Goal: Task Accomplishment & Management: Use online tool/utility

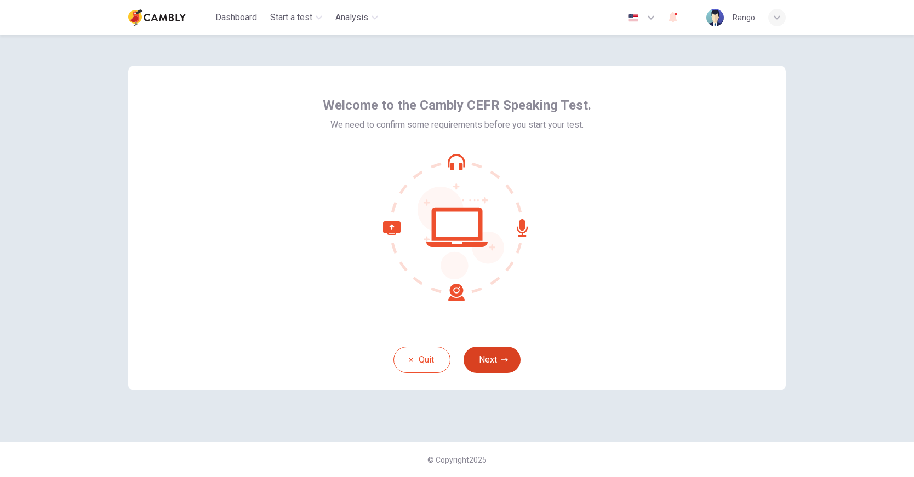
click at [495, 357] on button "Next" at bounding box center [491, 360] width 57 height 26
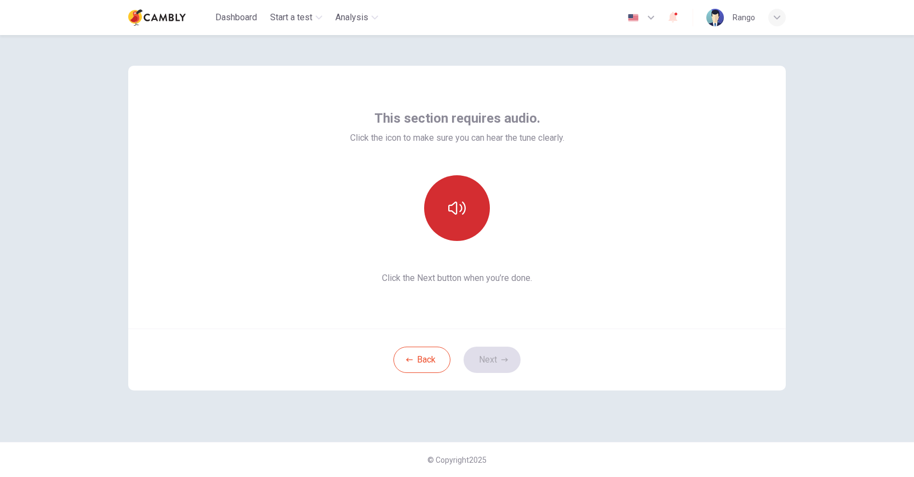
click at [457, 209] on icon "button" at bounding box center [457, 208] width 18 height 13
click at [492, 353] on button "Next" at bounding box center [491, 360] width 57 height 26
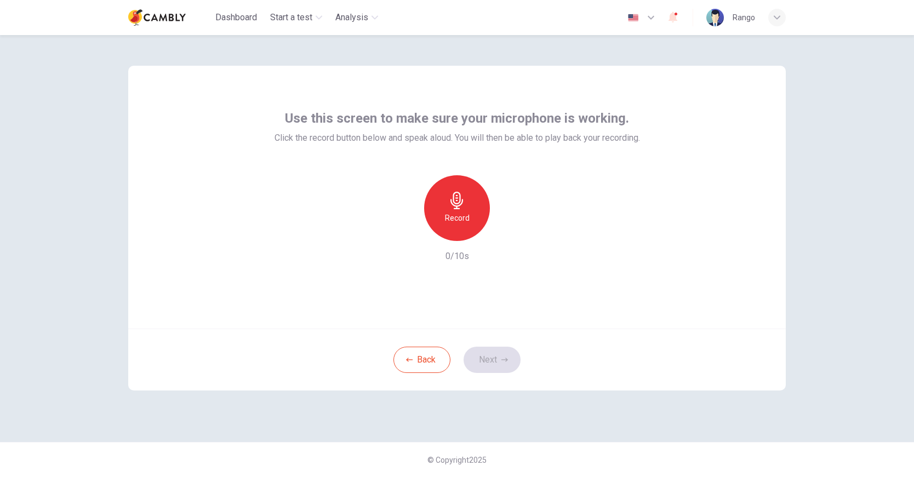
click at [462, 209] on div "Record" at bounding box center [457, 208] width 66 height 66
click at [514, 236] on div "button" at bounding box center [507, 232] width 18 height 18
click at [467, 211] on h6 "Record" at bounding box center [457, 217] width 25 height 13
click at [514, 231] on div "button" at bounding box center [507, 232] width 18 height 18
click at [677, 14] on span "button" at bounding box center [675, 14] width 3 height 3
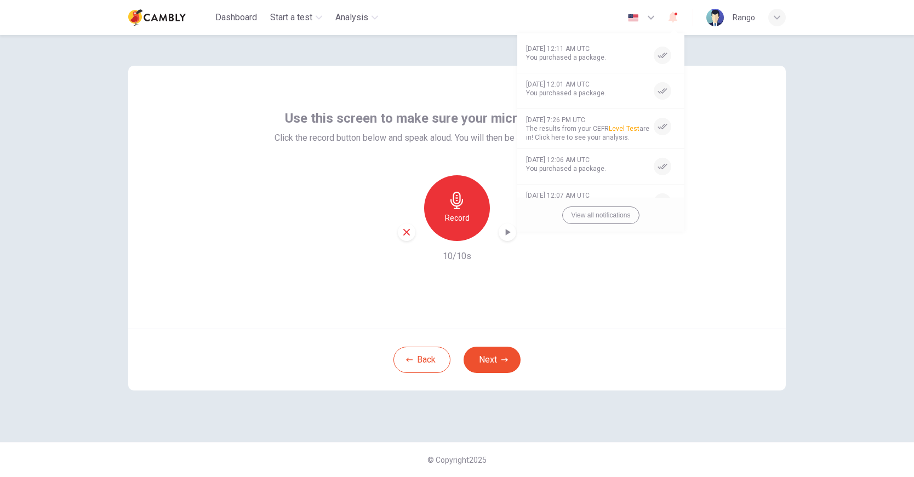
click at [681, 240] on div at bounding box center [457, 238] width 914 height 477
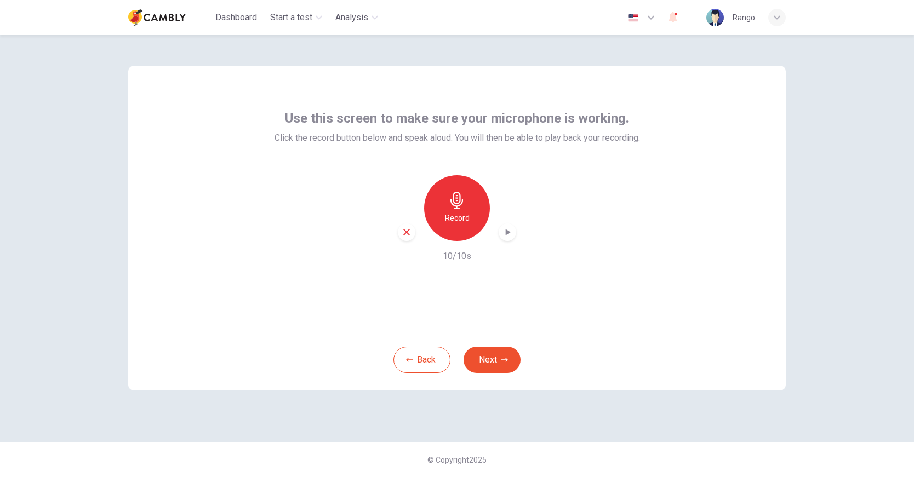
click at [456, 205] on icon "button" at bounding box center [457, 201] width 18 height 18
click at [507, 235] on icon "button" at bounding box center [507, 232] width 11 height 11
click at [434, 363] on button "Back" at bounding box center [421, 360] width 57 height 26
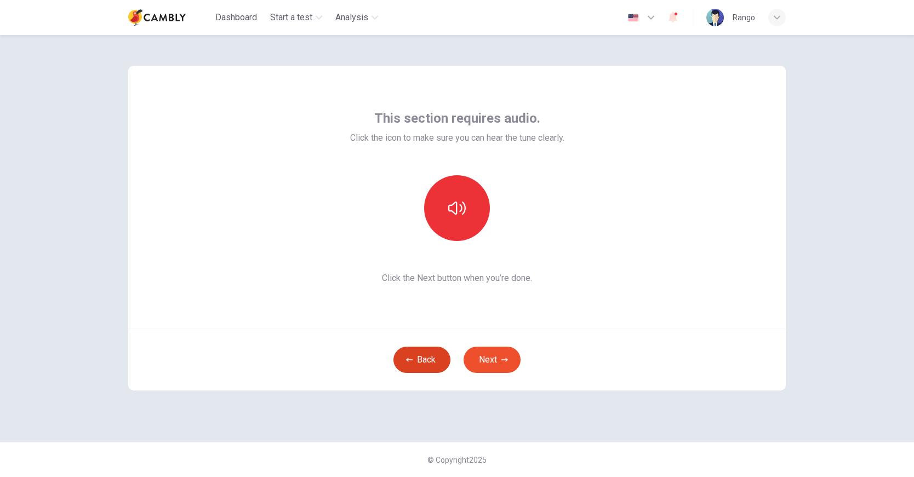
click at [434, 363] on button "Back" at bounding box center [421, 360] width 57 height 26
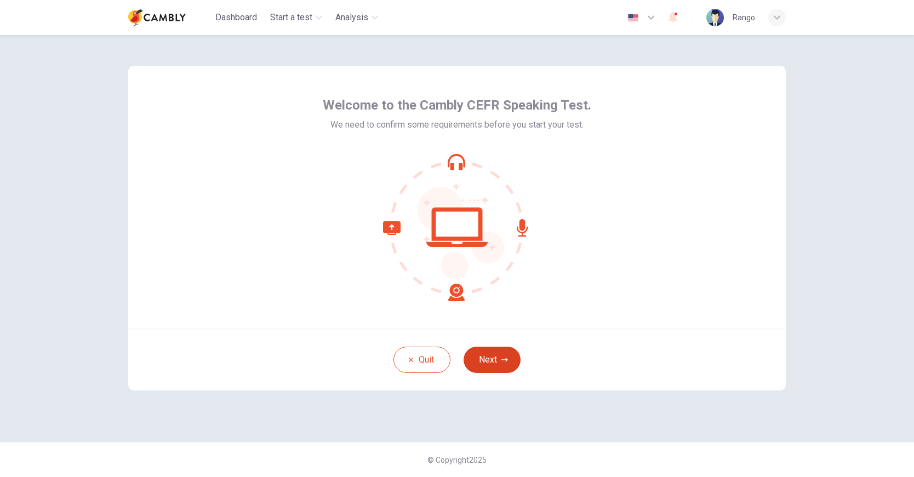
click at [496, 362] on button "Next" at bounding box center [491, 360] width 57 height 26
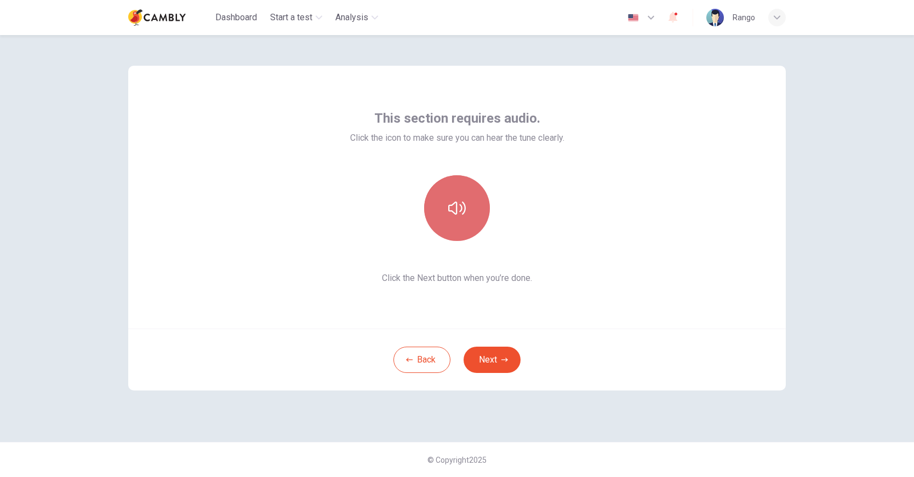
click at [450, 212] on icon "button" at bounding box center [457, 208] width 18 height 18
click at [477, 212] on button "button" at bounding box center [457, 208] width 66 height 66
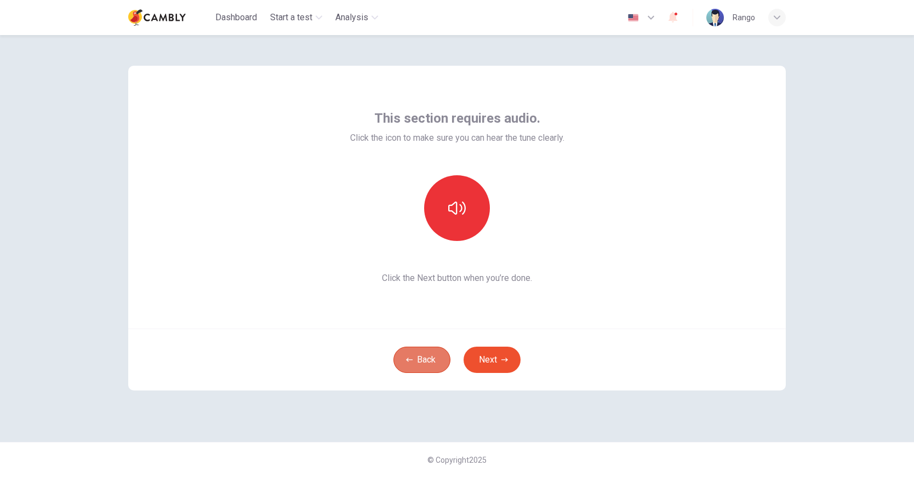
click at [428, 369] on button "Back" at bounding box center [421, 360] width 57 height 26
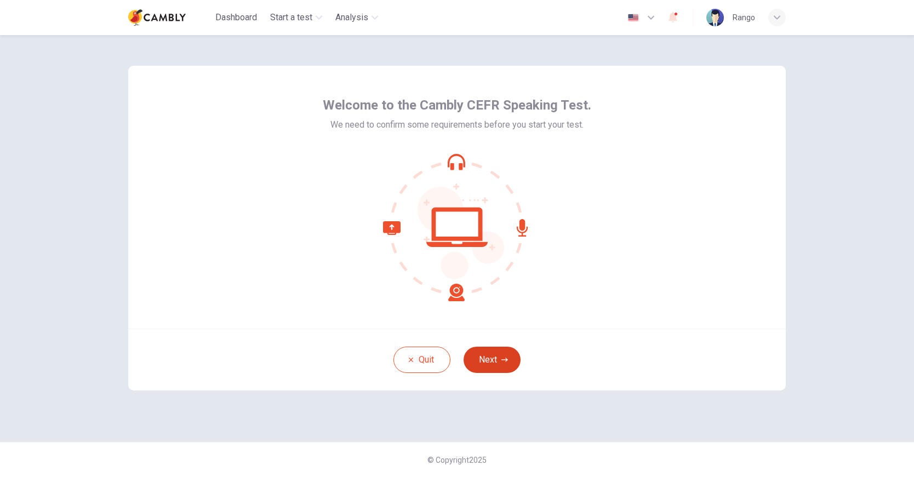
click at [486, 362] on button "Next" at bounding box center [491, 360] width 57 height 26
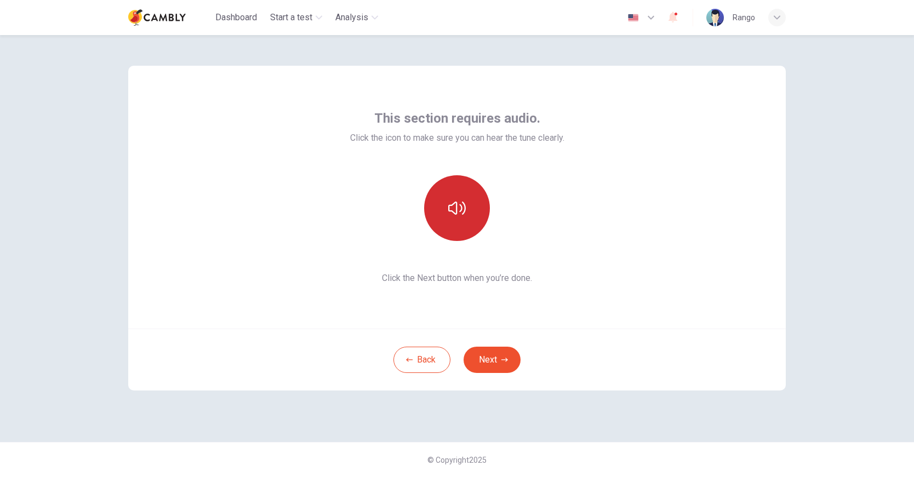
click at [455, 208] on icon "button" at bounding box center [457, 208] width 18 height 18
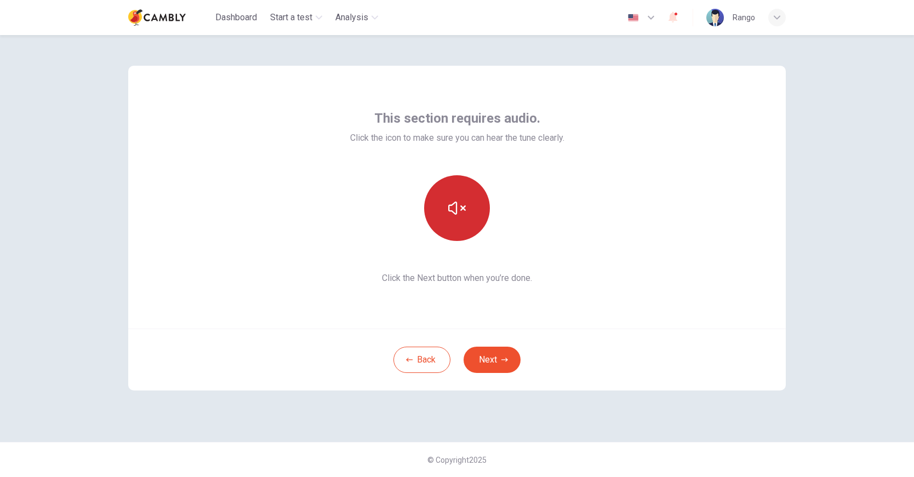
click at [455, 208] on icon "button" at bounding box center [457, 208] width 18 height 18
click at [459, 221] on button "button" at bounding box center [457, 208] width 66 height 66
click at [290, 18] on span "Start a test" at bounding box center [291, 17] width 42 height 13
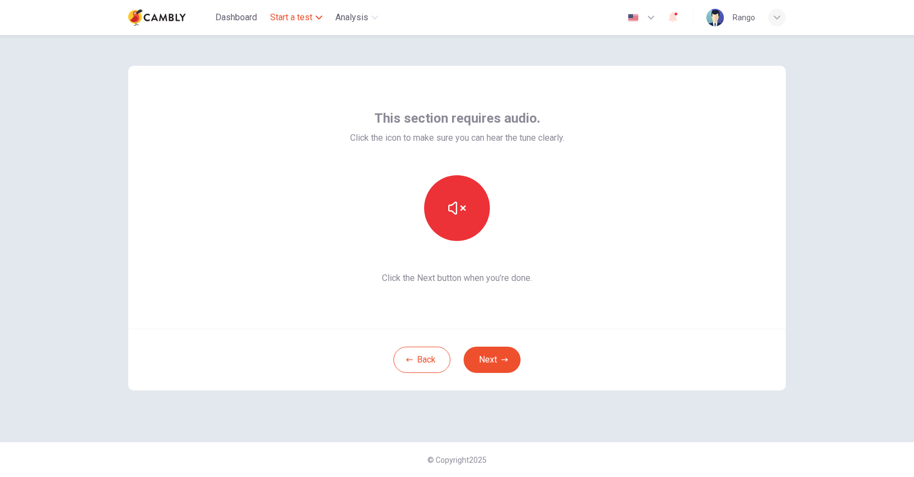
click at [290, 18] on span "Start a test" at bounding box center [291, 17] width 42 height 13
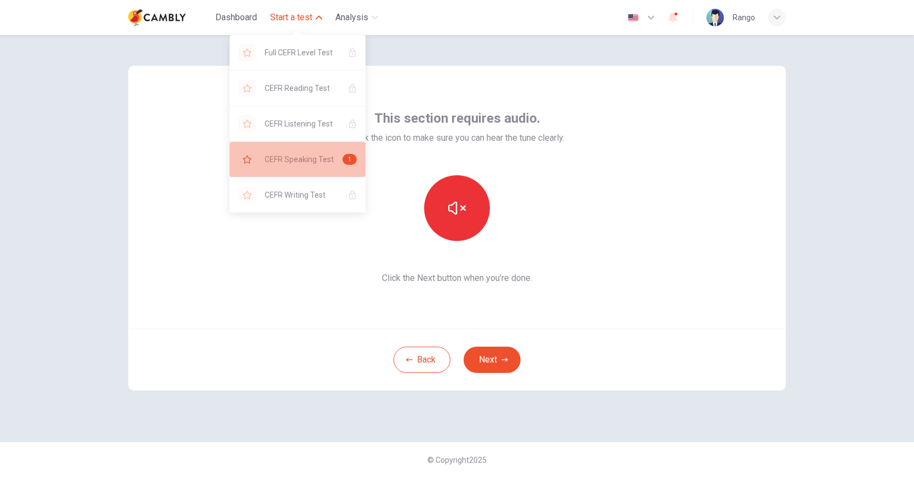
click at [310, 157] on span "CEFR Speaking Test" at bounding box center [299, 159] width 69 height 13
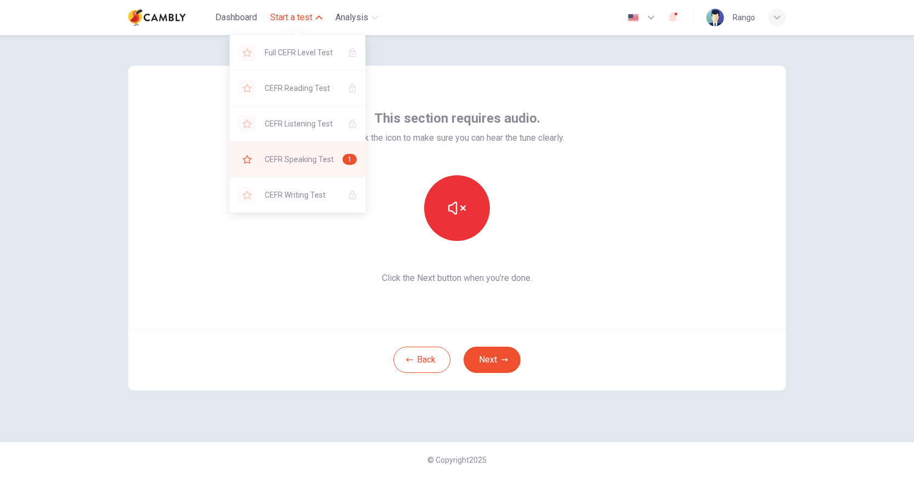
click at [310, 157] on span "CEFR Speaking Test" at bounding box center [299, 159] width 69 height 13
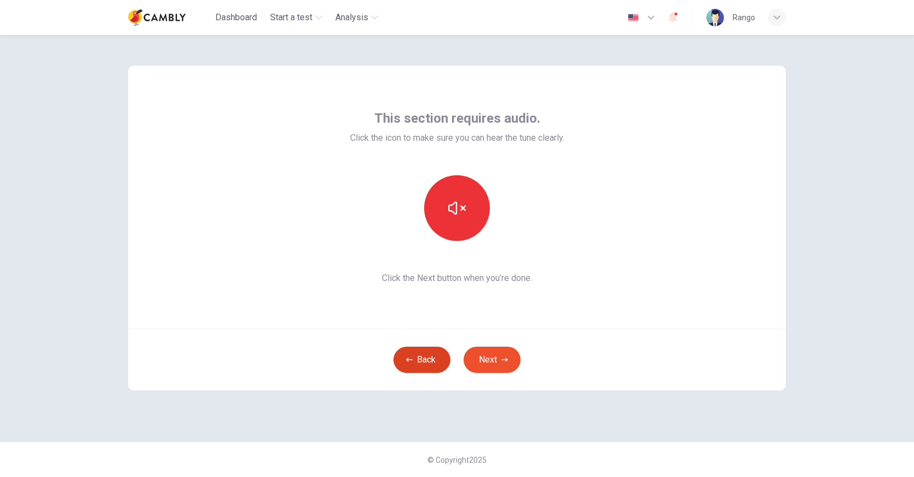
click at [427, 364] on button "Back" at bounding box center [421, 360] width 57 height 26
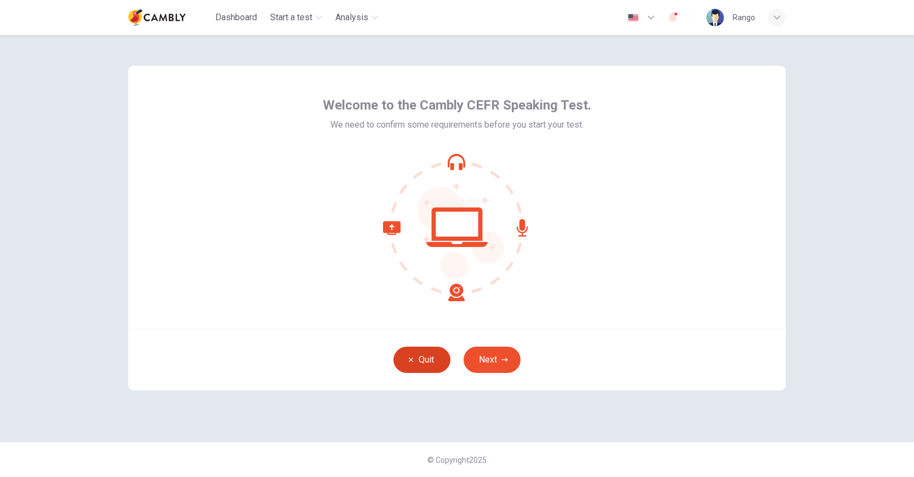
click at [427, 364] on button "Quit" at bounding box center [421, 360] width 57 height 26
click at [492, 355] on button "Next" at bounding box center [491, 360] width 57 height 26
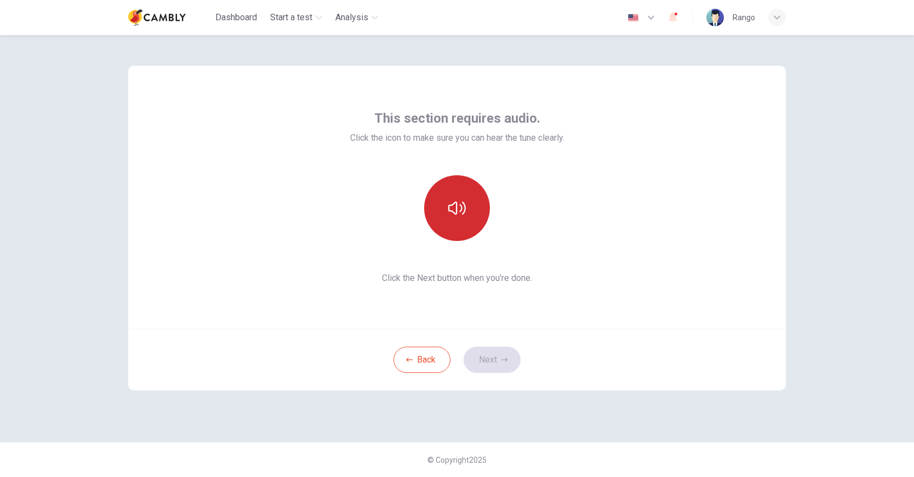
click at [467, 218] on button "button" at bounding box center [457, 208] width 66 height 66
click at [678, 88] on div "This section requires audio. Click the icon to make sure you can hear the tune …" at bounding box center [456, 197] width 657 height 263
click at [706, 129] on div "This section requires audio. Click the icon to make sure you can hear the tune …" at bounding box center [456, 197] width 657 height 263
click at [486, 364] on button "Next" at bounding box center [491, 360] width 57 height 26
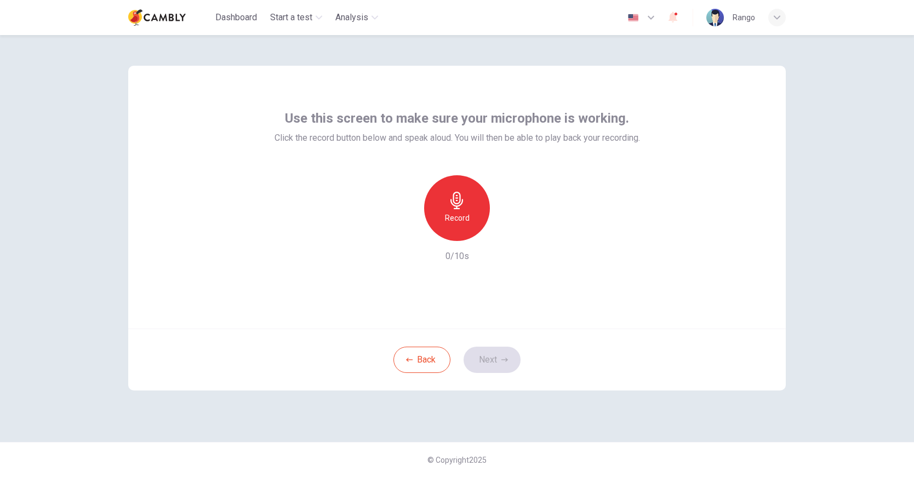
click at [449, 209] on icon "button" at bounding box center [457, 201] width 18 height 18
click at [509, 236] on icon "button" at bounding box center [507, 232] width 11 height 11
click at [506, 230] on icon "button" at bounding box center [507, 232] width 11 height 11
click at [459, 209] on div "Record" at bounding box center [457, 208] width 66 height 66
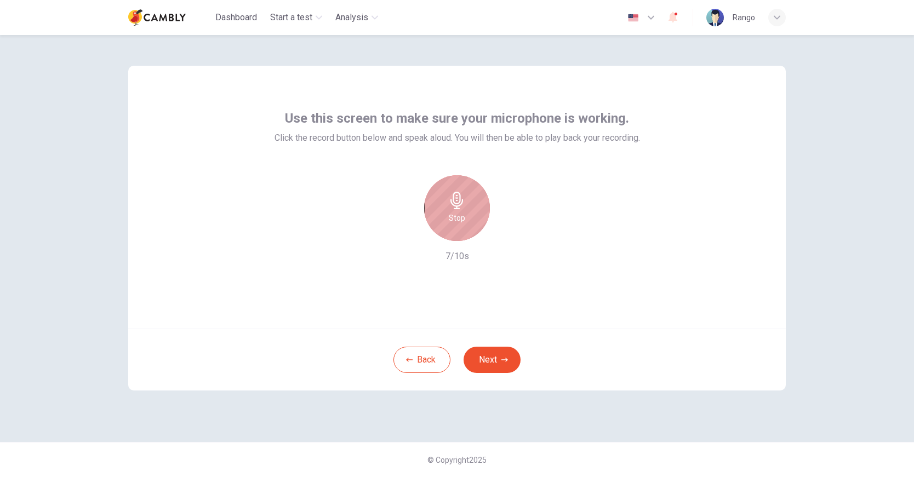
click at [459, 209] on div "Stop" at bounding box center [457, 208] width 66 height 66
click at [505, 226] on div "button" at bounding box center [507, 232] width 18 height 18
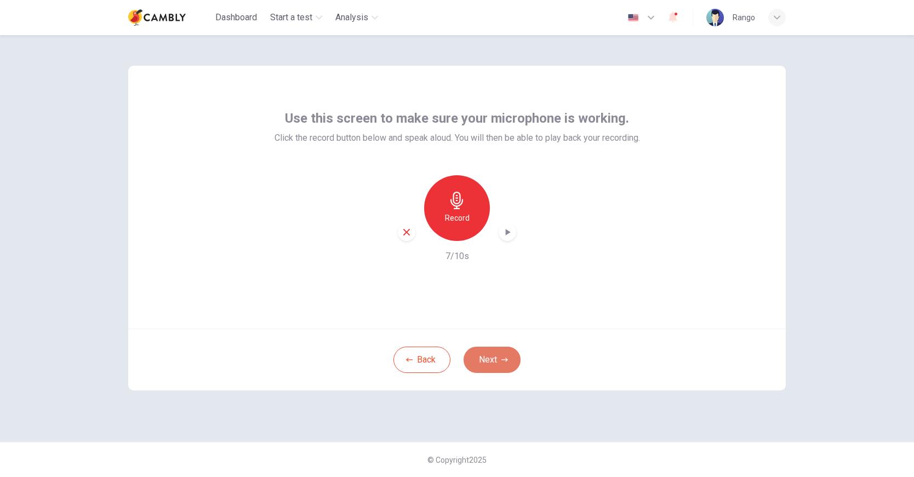
click at [486, 360] on button "Next" at bounding box center [491, 360] width 57 height 26
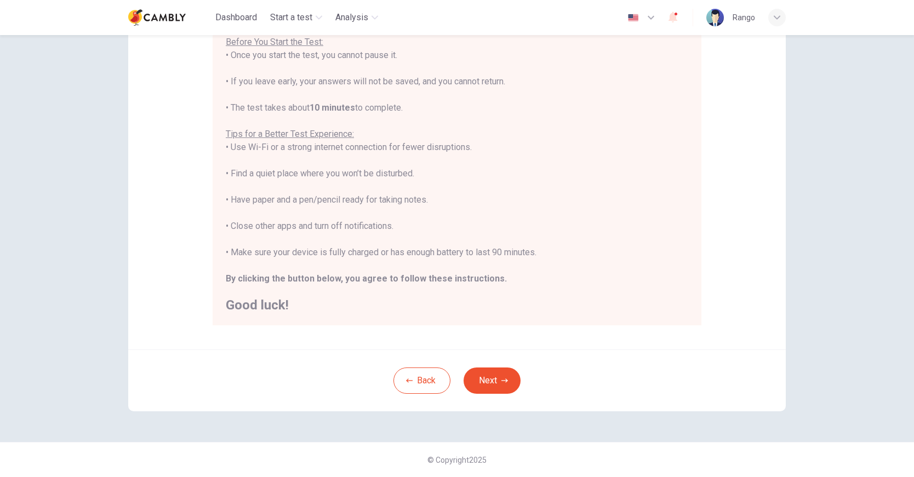
scroll to position [12, 0]
click at [481, 369] on button "Next" at bounding box center [491, 381] width 57 height 26
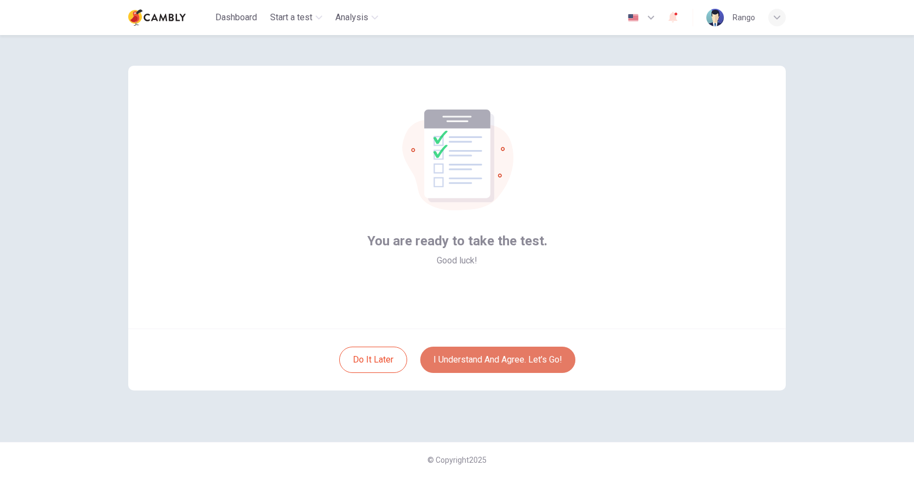
click at [495, 359] on button "I understand and agree. Let’s go!" at bounding box center [497, 360] width 155 height 26
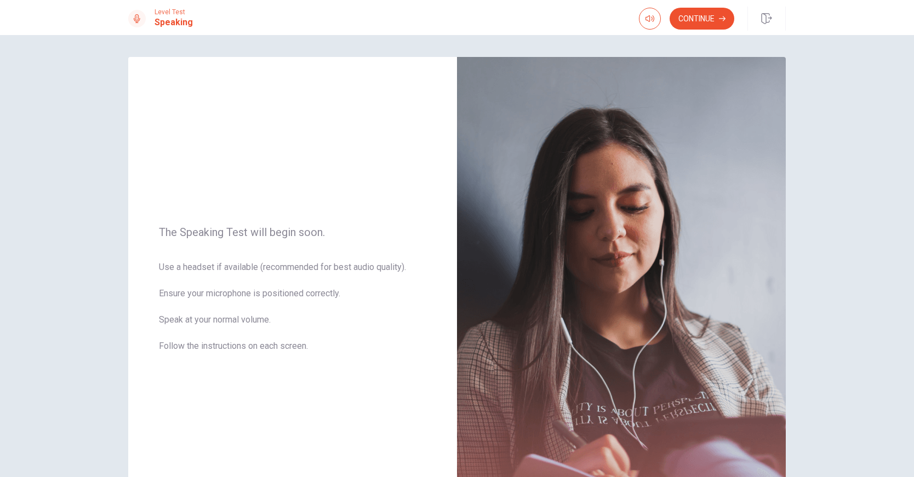
click at [725, 1] on div "Level Test Speaking Continue" at bounding box center [457, 17] width 914 height 35
click at [709, 11] on button "Continue" at bounding box center [701, 19] width 65 height 22
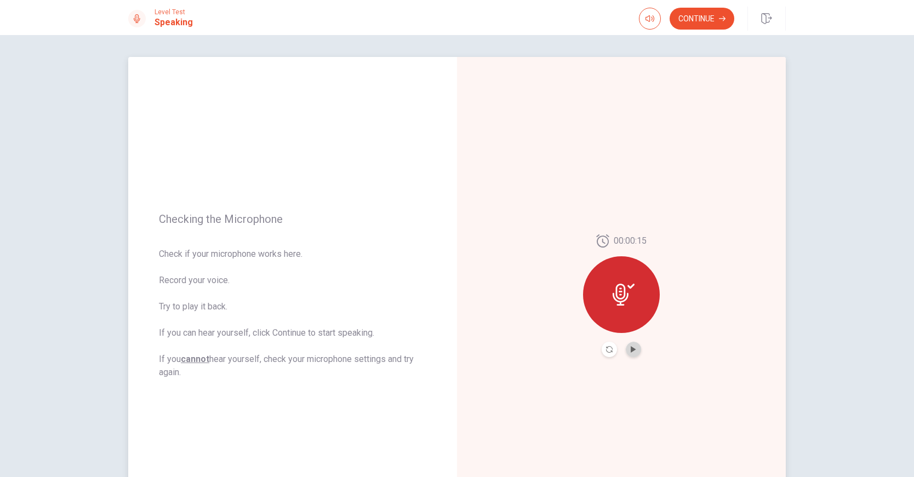
click at [632, 353] on button "Play Audio" at bounding box center [633, 349] width 15 height 15
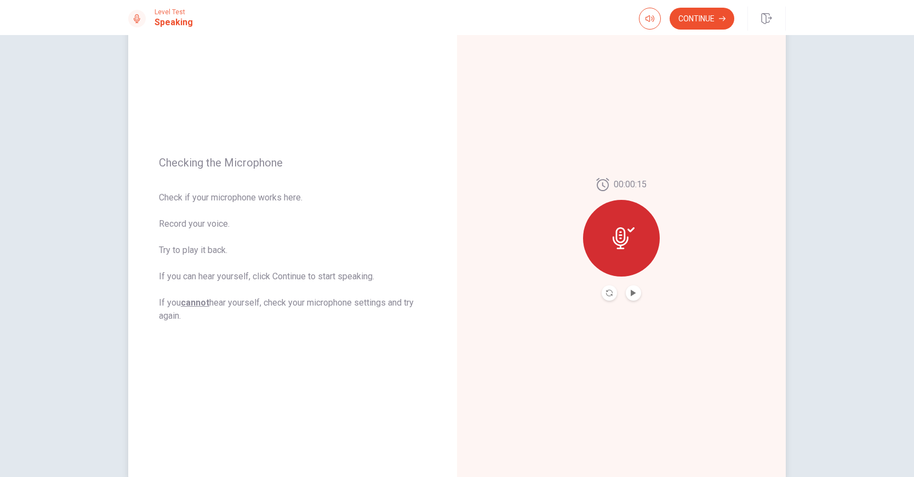
scroll to position [29, 0]
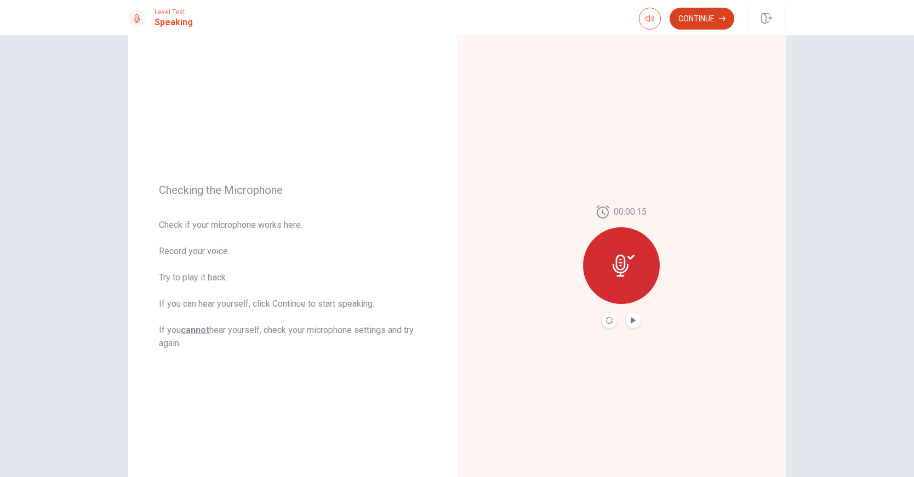
click at [702, 11] on button "Continue" at bounding box center [701, 19] width 65 height 22
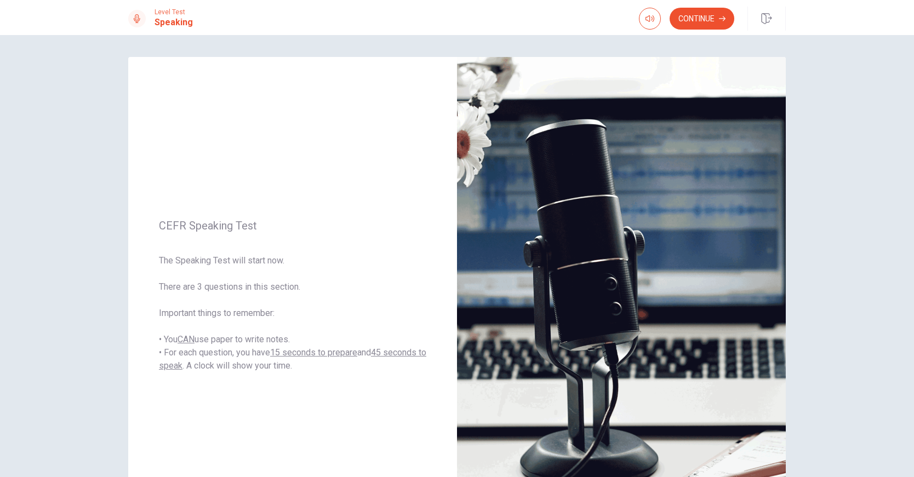
scroll to position [0, 0]
click at [699, 19] on button "Continue" at bounding box center [701, 19] width 65 height 22
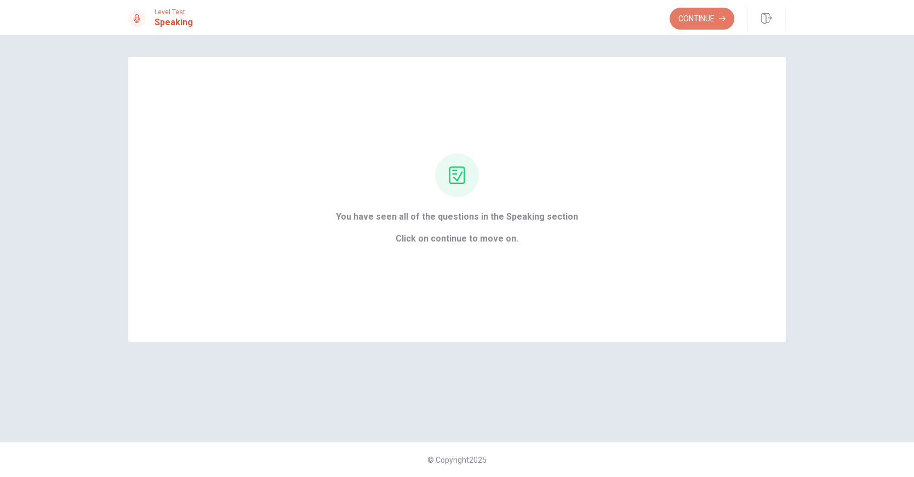
click at [717, 26] on button "Continue" at bounding box center [701, 19] width 65 height 22
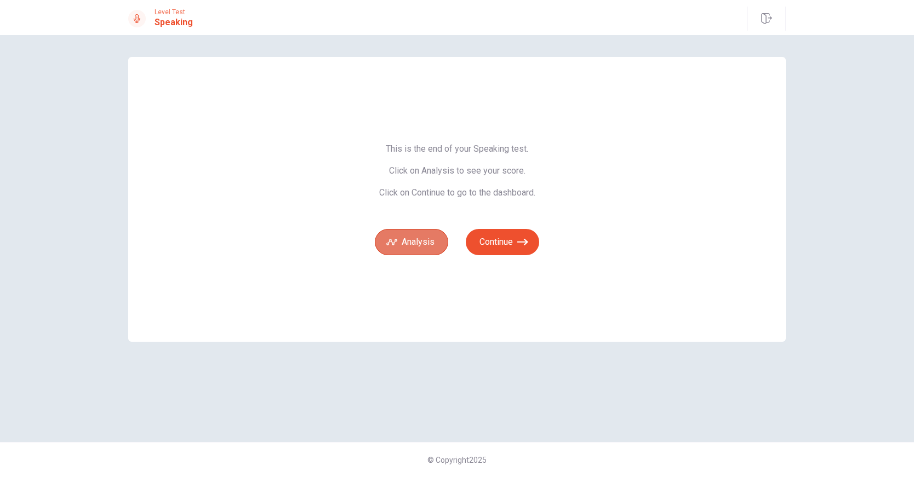
click at [424, 239] on button "Analysis" at bounding box center [411, 242] width 73 height 26
